Goal: Task Accomplishment & Management: Manage account settings

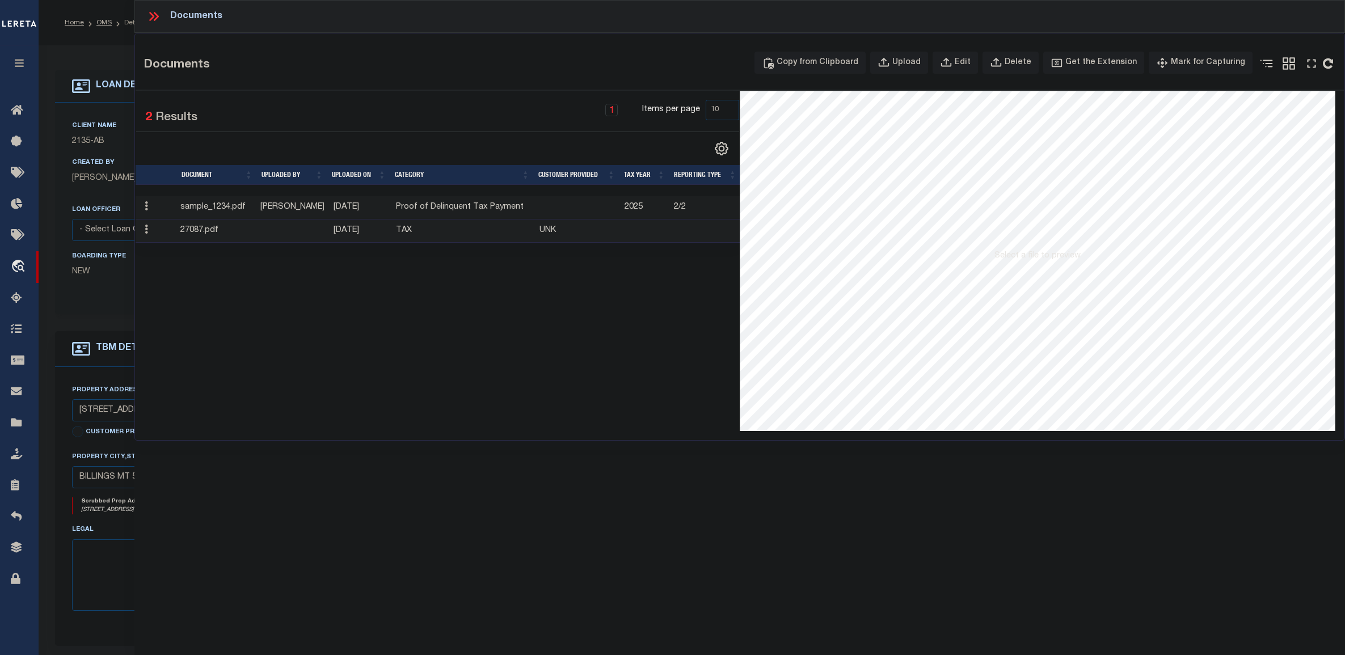
select select "10"
select select "NonEscrow"
click at [970, 64] on div "Edit" at bounding box center [962, 63] width 16 height 12
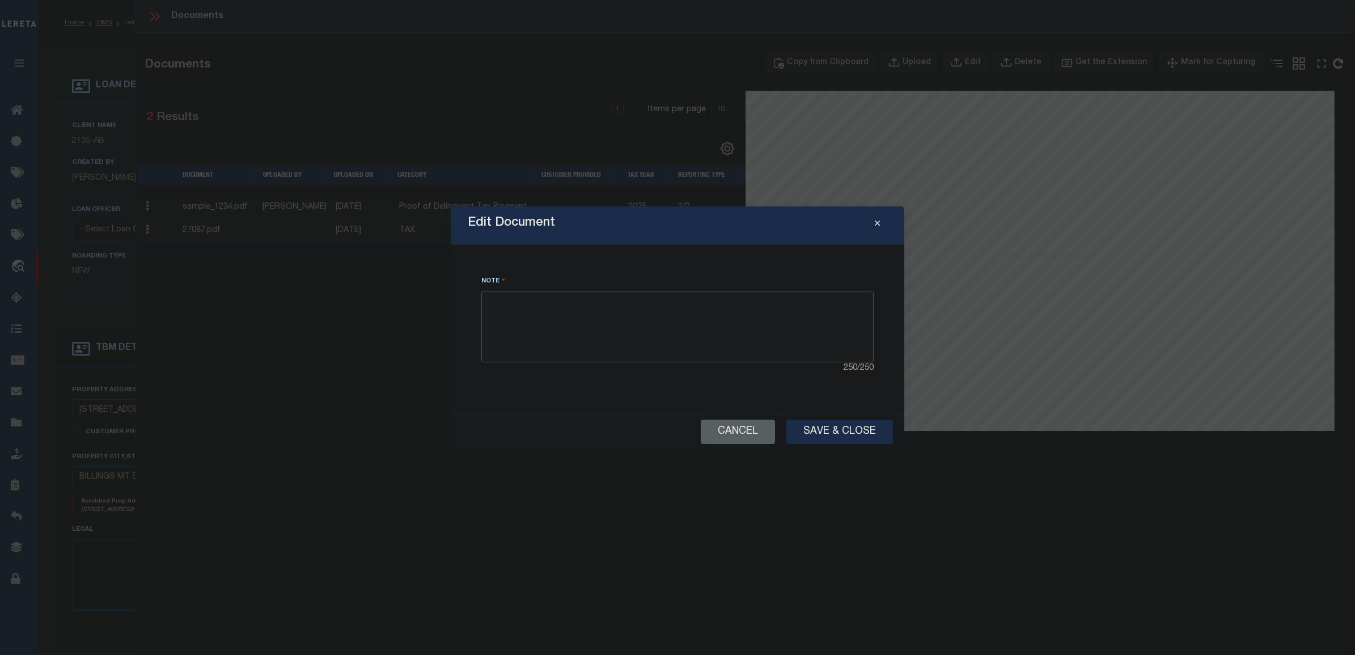
click at [543, 313] on textarea at bounding box center [677, 326] width 392 height 71
type textarea "ajdlksfyghajlyusdfhgljasudhgfjkhasgdf"
click at [880, 222] on icon "Close" at bounding box center [877, 223] width 5 height 9
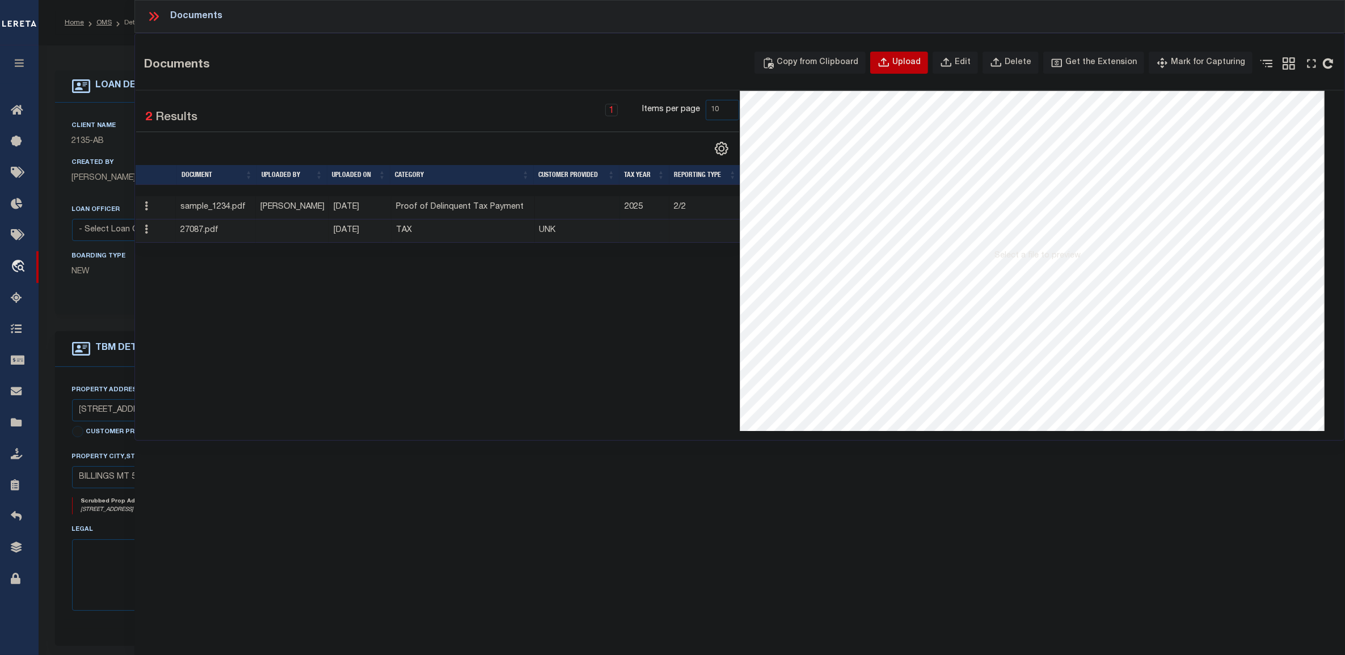
click at [910, 69] on div "Upload" at bounding box center [906, 63] width 28 height 12
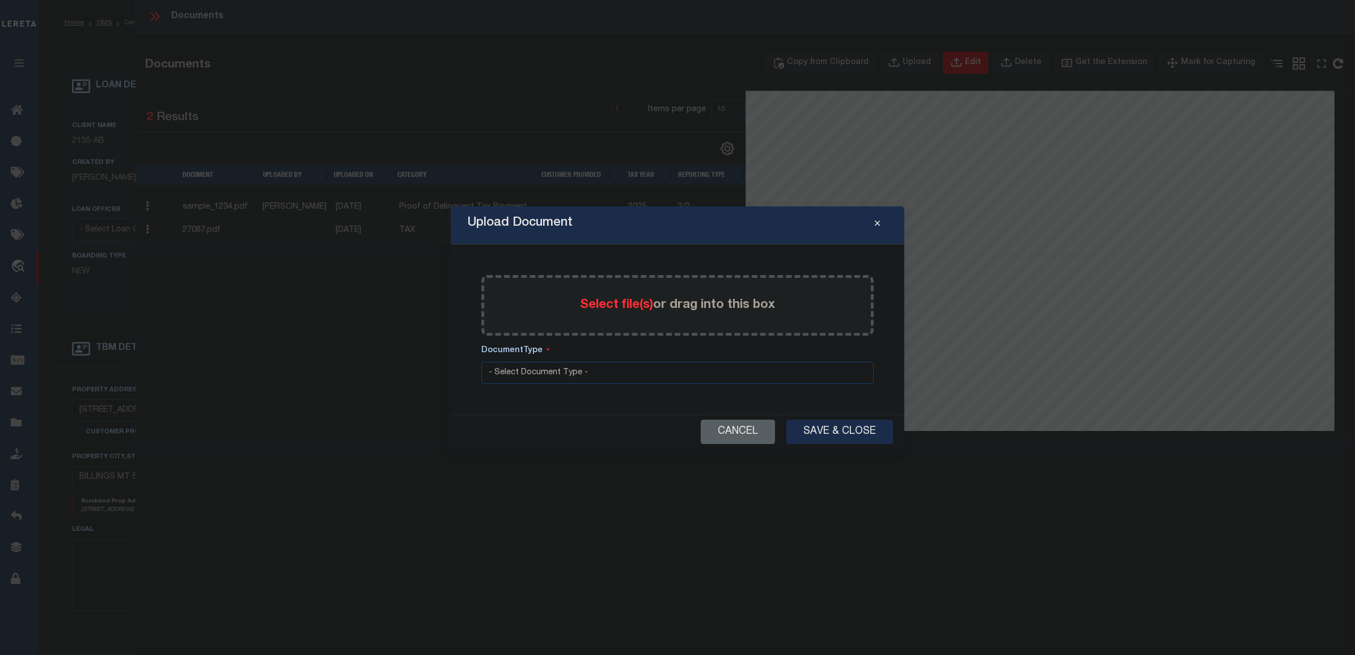
click at [876, 224] on icon "Close" at bounding box center [877, 223] width 5 height 9
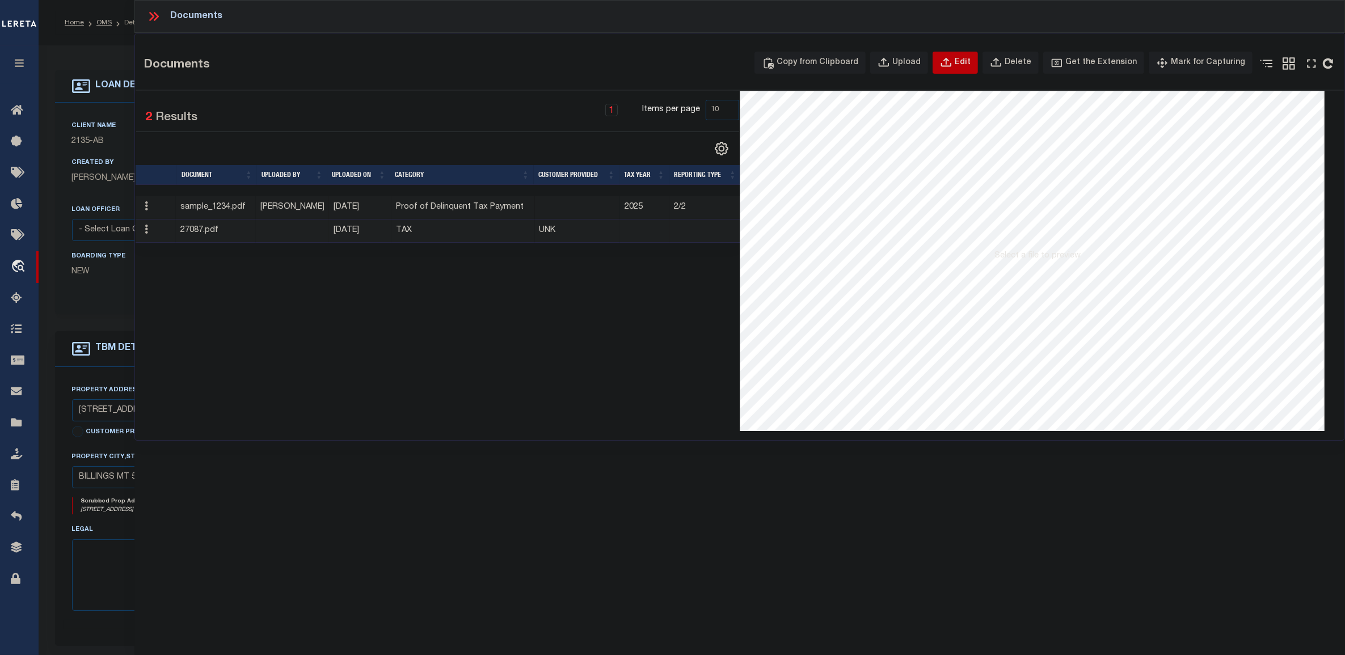
click at [978, 54] on button "Edit" at bounding box center [954, 63] width 45 height 22
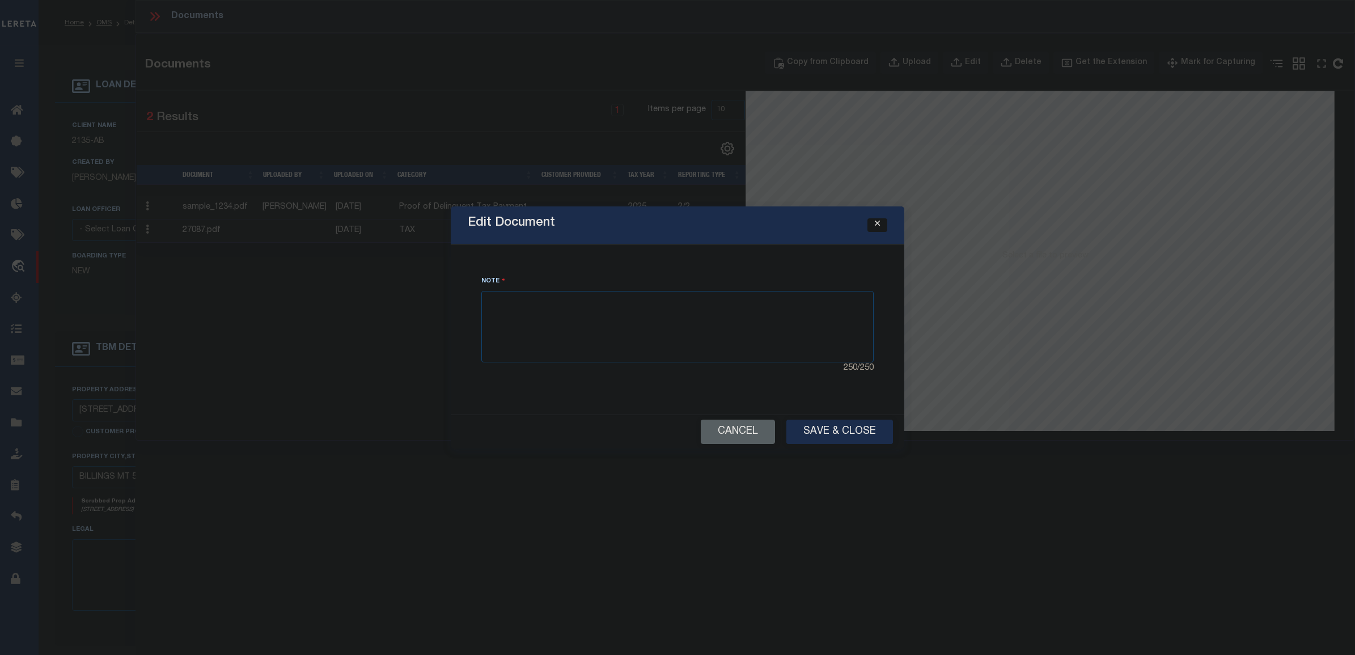
click at [878, 222] on icon "Close" at bounding box center [877, 223] width 5 height 9
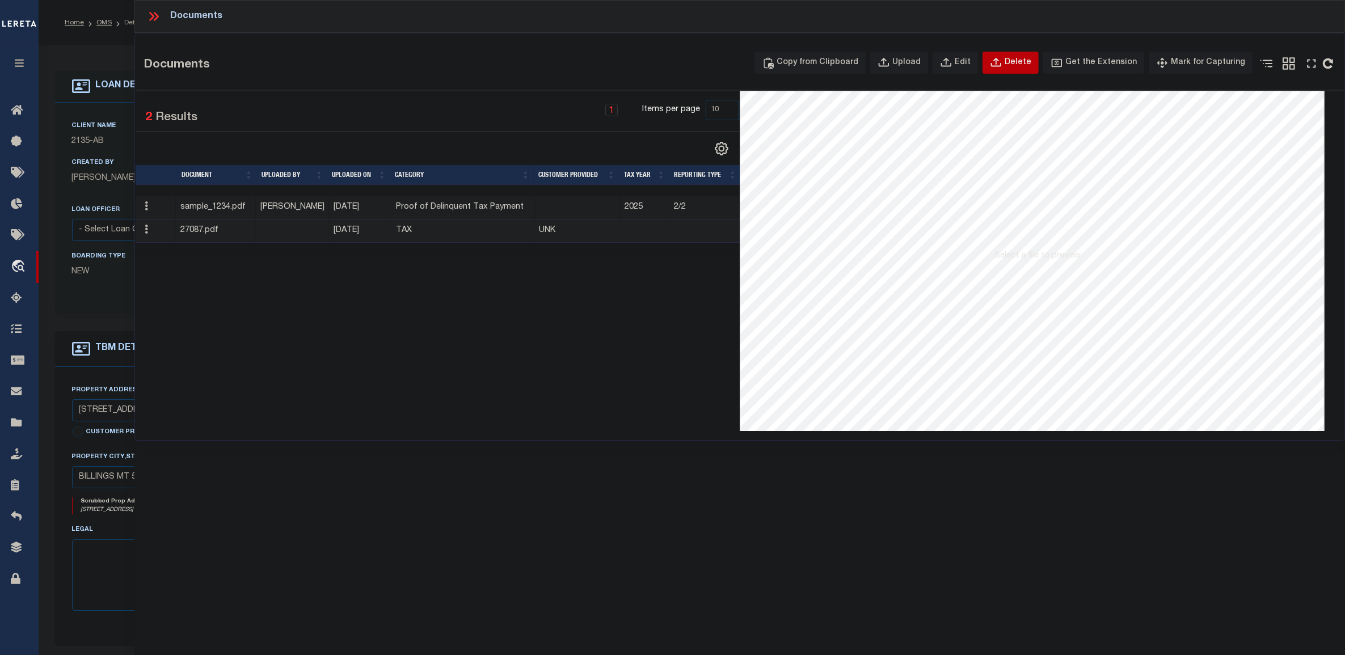
click at [1001, 66] on icon "button" at bounding box center [996, 61] width 10 height 9
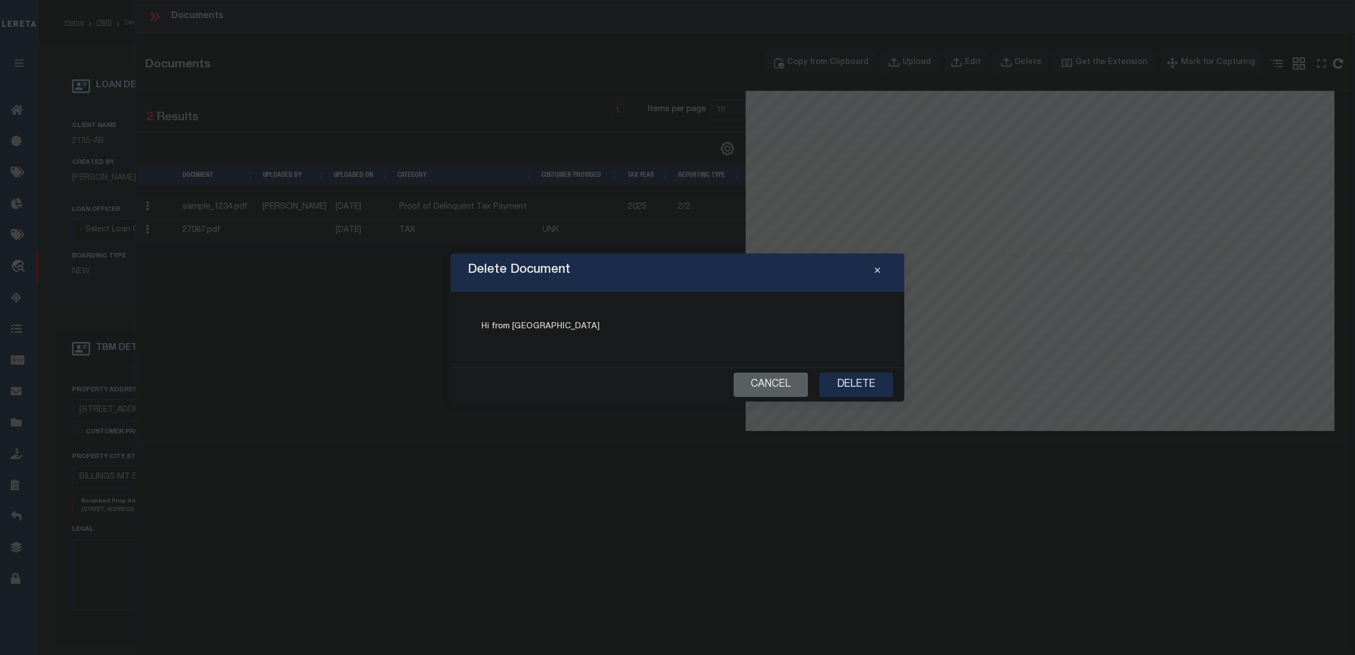
click at [542, 333] on div "Hi from [GEOGRAPHIC_DATA]" at bounding box center [677, 329] width 426 height 49
click at [729, 358] on div "Delete Document Hi from Delete Cancel Delete" at bounding box center [678, 327] width 454 height 148
click at [751, 378] on button "Cancel" at bounding box center [771, 385] width 74 height 24
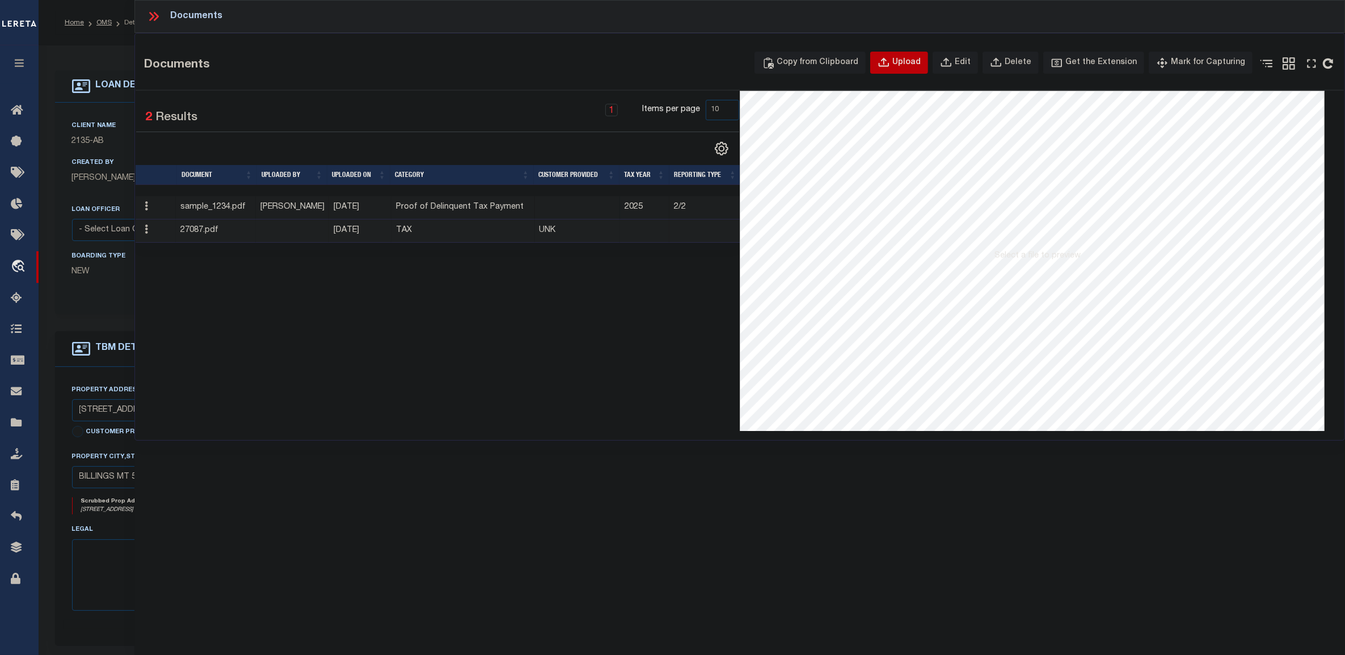
click at [911, 58] on div "Upload" at bounding box center [906, 63] width 28 height 12
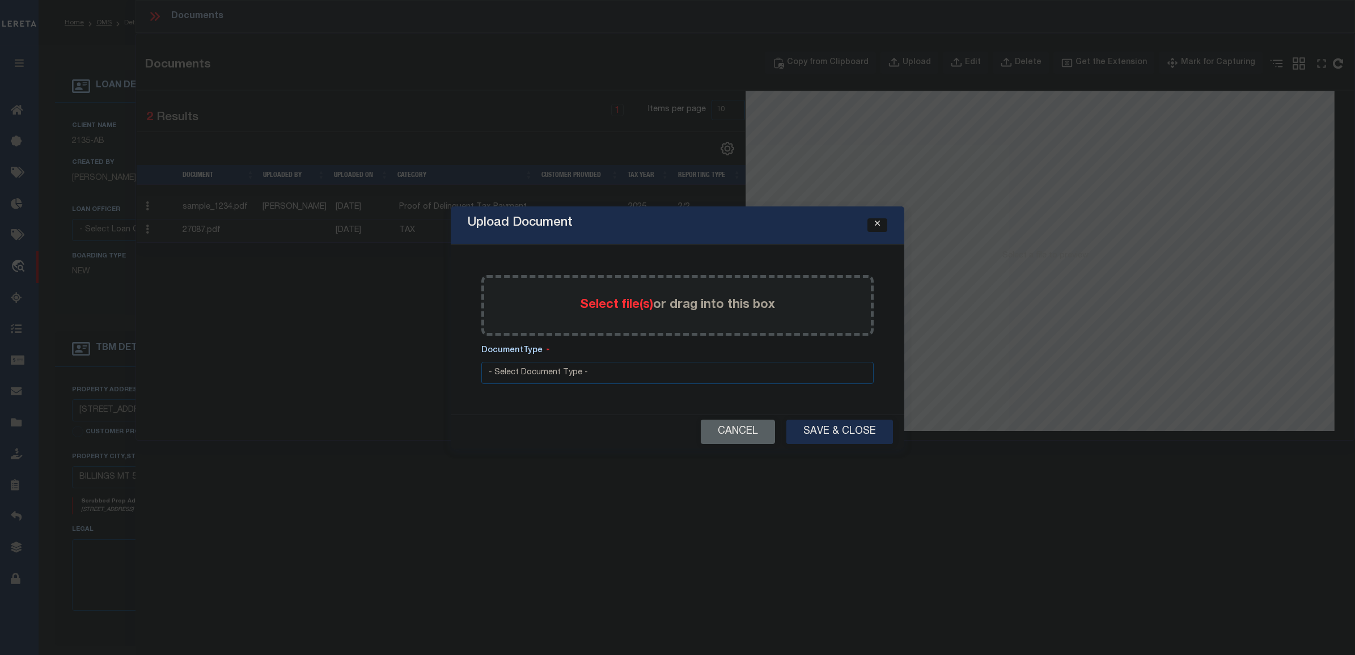
click at [883, 218] on button "Close" at bounding box center [878, 225] width 20 height 14
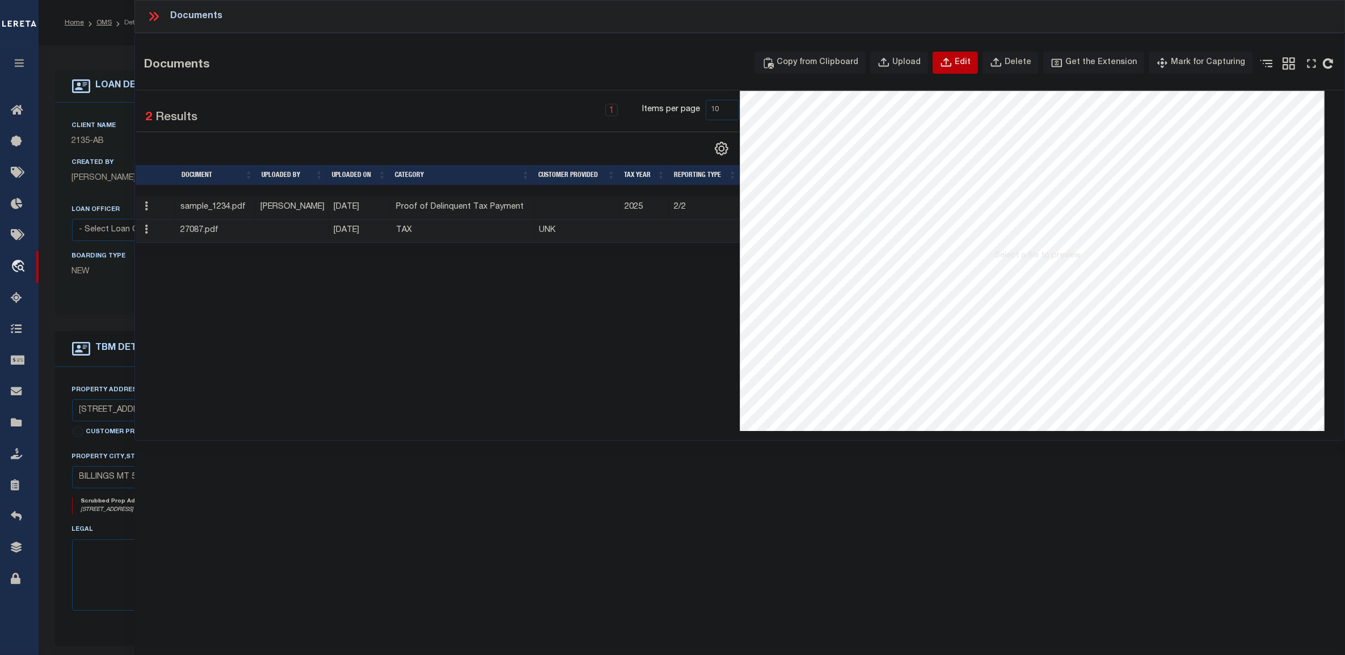
click at [952, 65] on icon "button" at bounding box center [946, 63] width 12 height 12
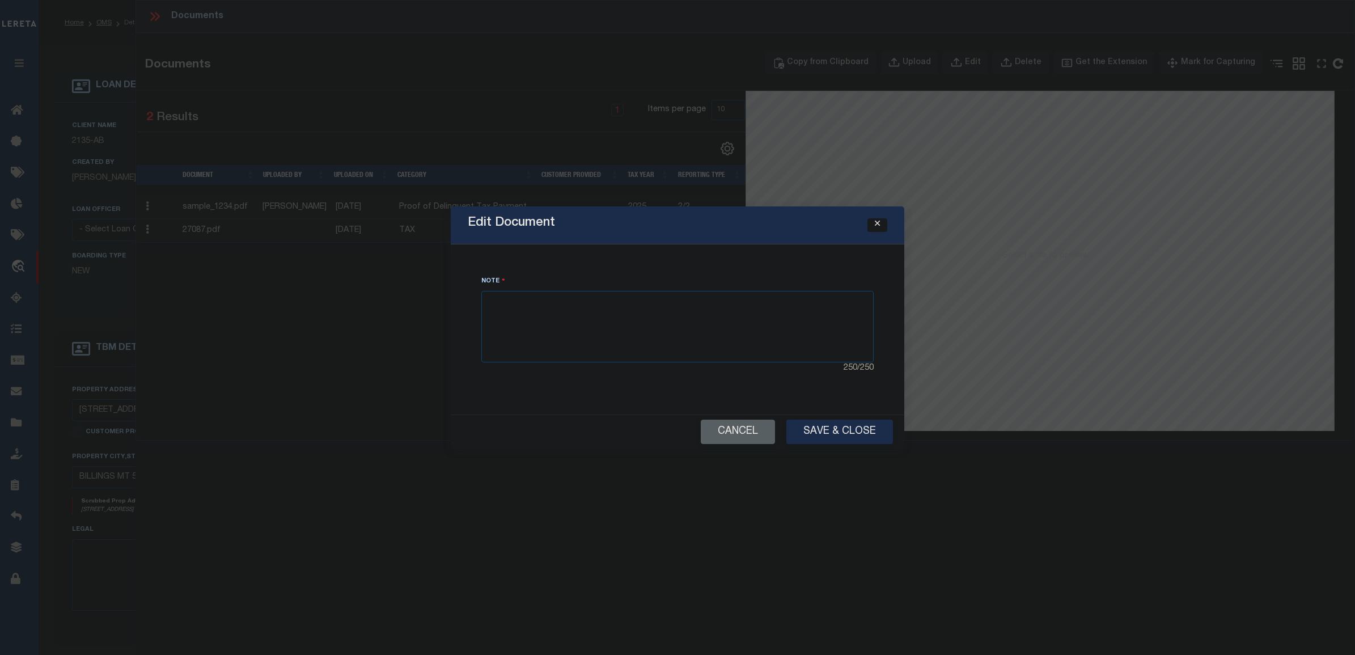
click at [876, 227] on icon "Close" at bounding box center [877, 223] width 5 height 9
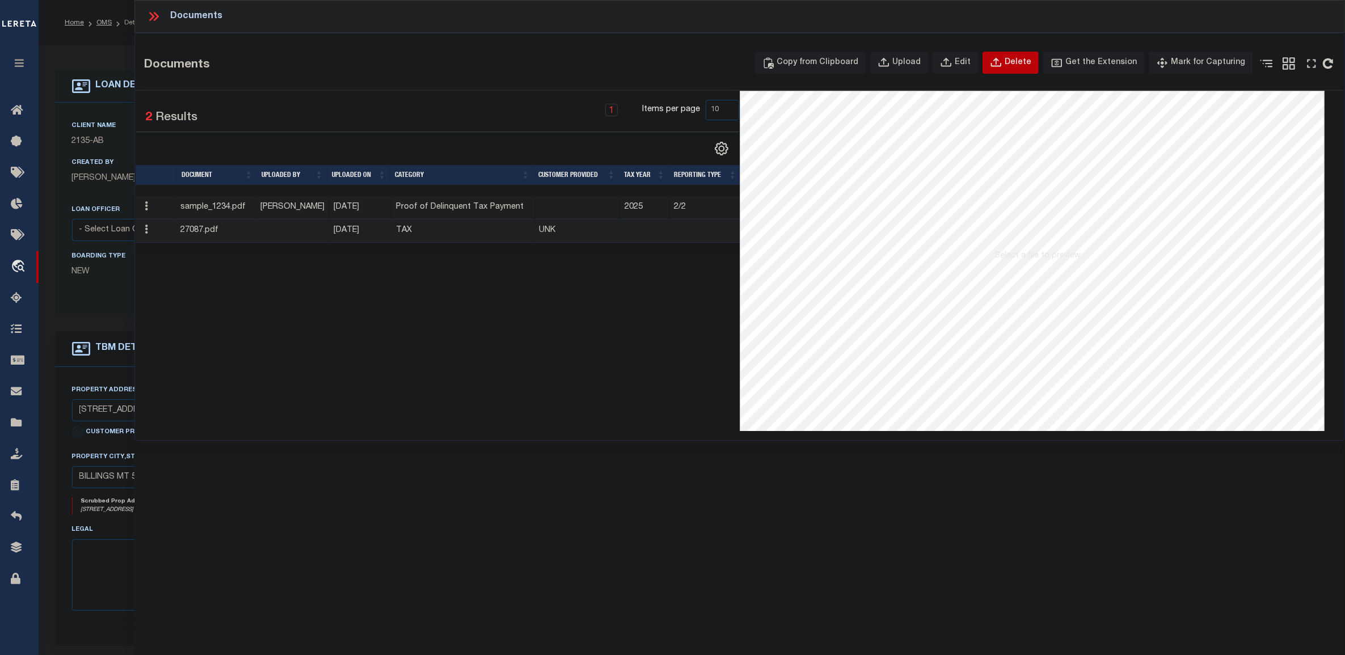
click at [1002, 58] on icon "button" at bounding box center [996, 63] width 12 height 12
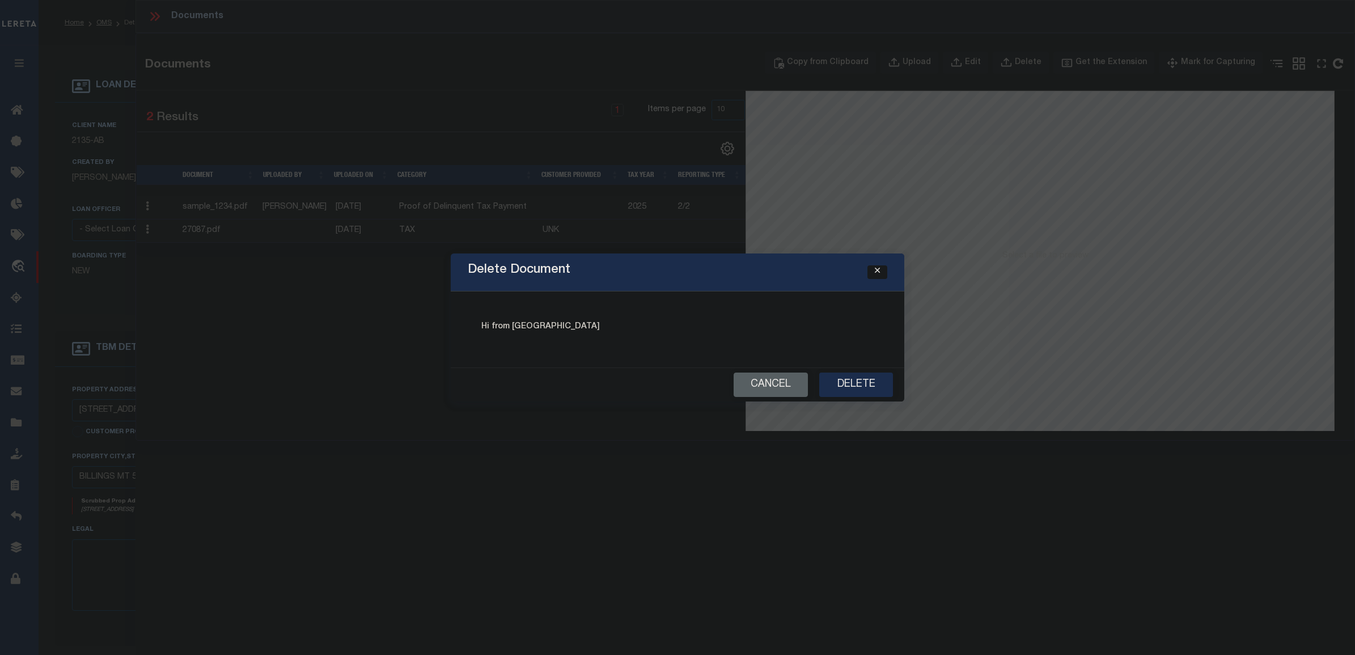
click at [881, 268] on button "Close" at bounding box center [878, 272] width 20 height 14
